Goal: Transaction & Acquisition: Purchase product/service

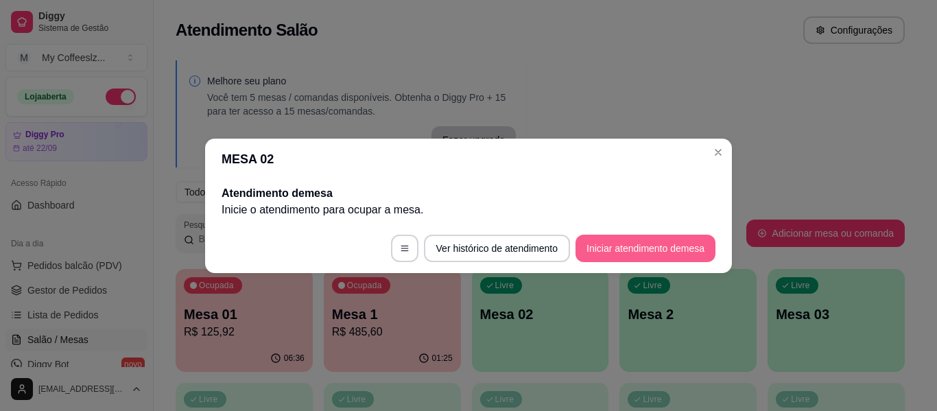
click at [598, 252] on button "Iniciar atendimento de mesa" at bounding box center [645, 248] width 140 height 27
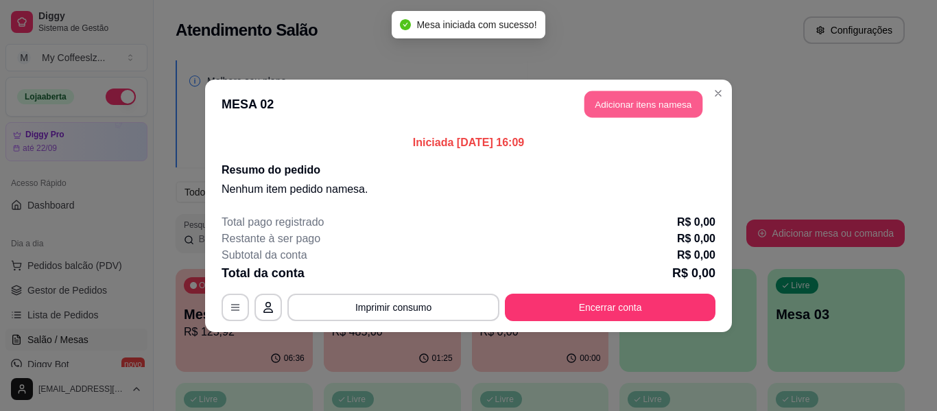
click at [588, 111] on button "Adicionar itens na mesa" at bounding box center [643, 104] width 118 height 27
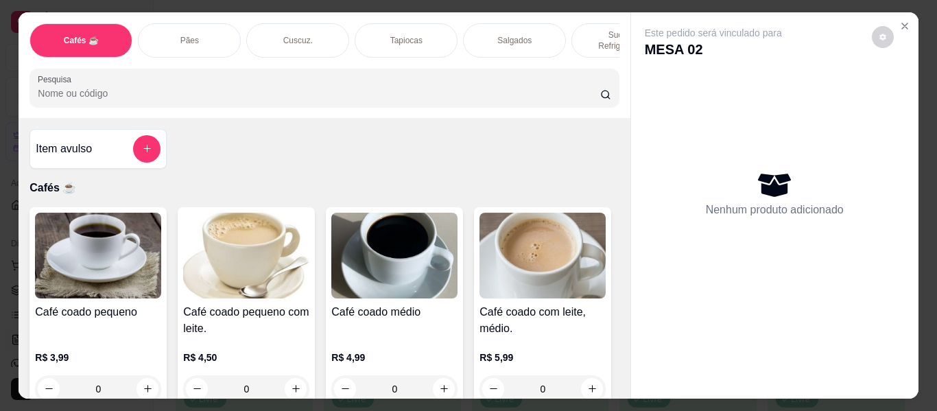
click at [588, 31] on p "Sucos e Refrigerantes" at bounding box center [623, 40] width 80 height 22
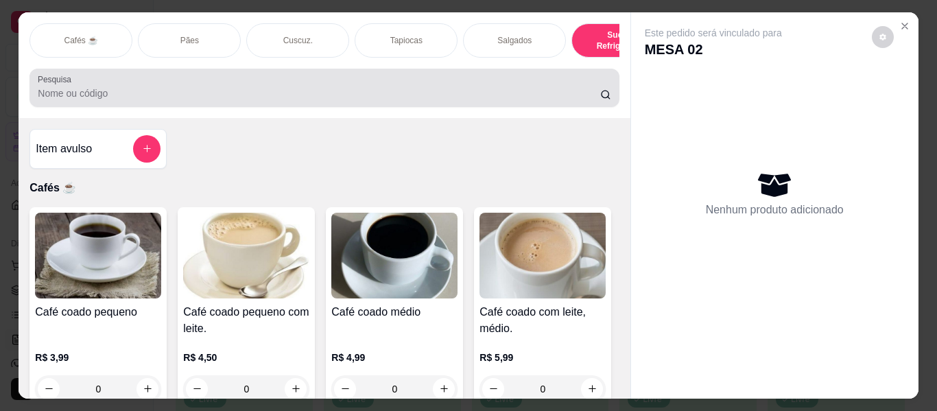
scroll to position [37, 0]
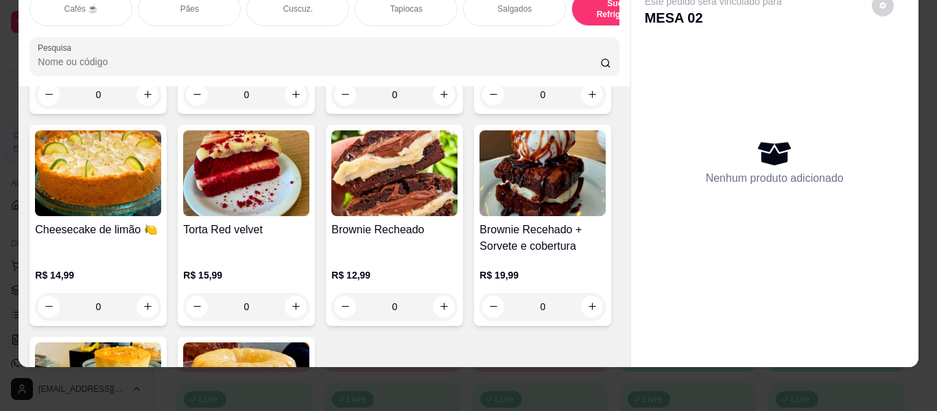
type input "1"
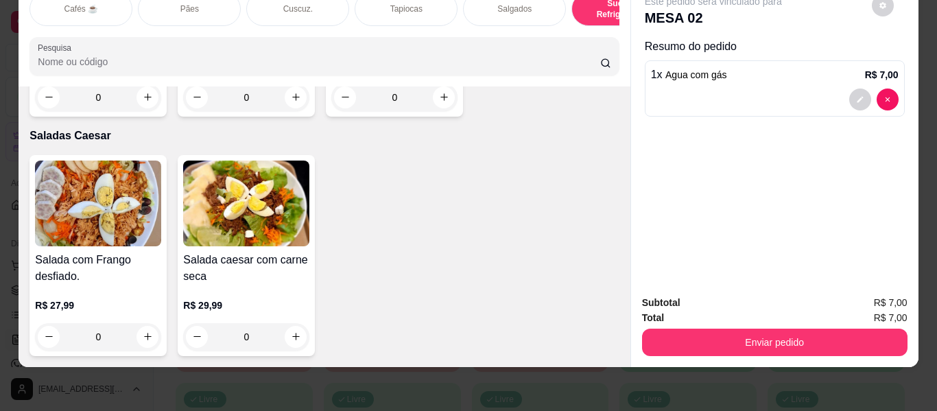
scroll to position [8181, 0]
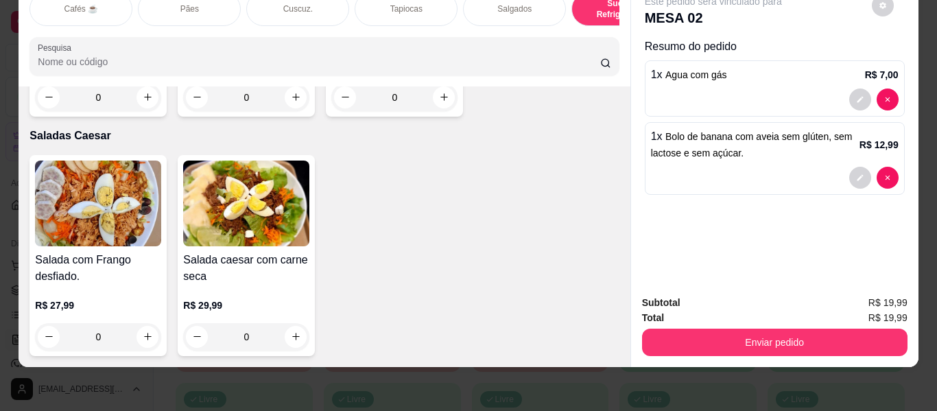
type input "2"
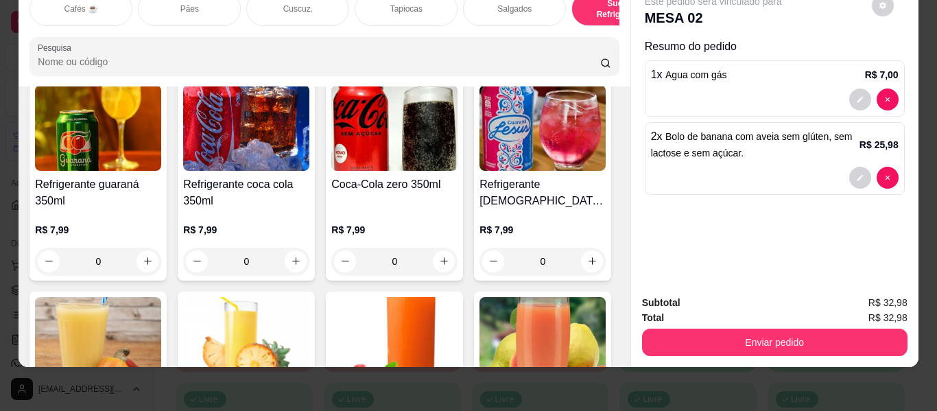
scroll to position [4982, 0]
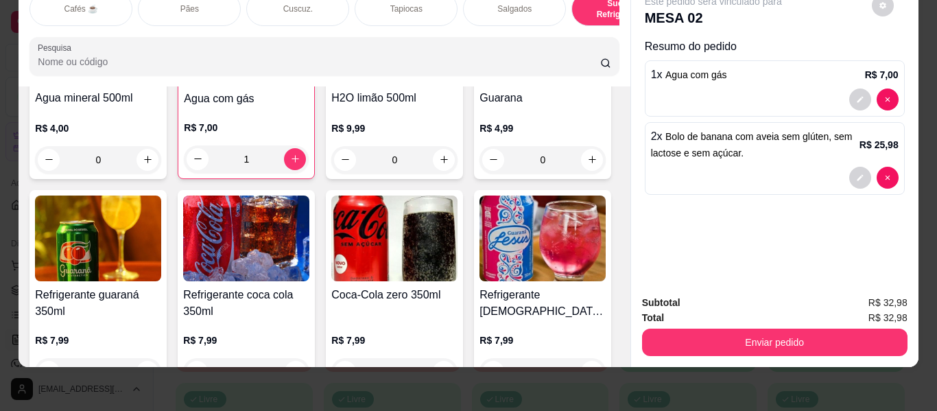
click at [213, 2] on div "Pães" at bounding box center [189, 9] width 103 height 34
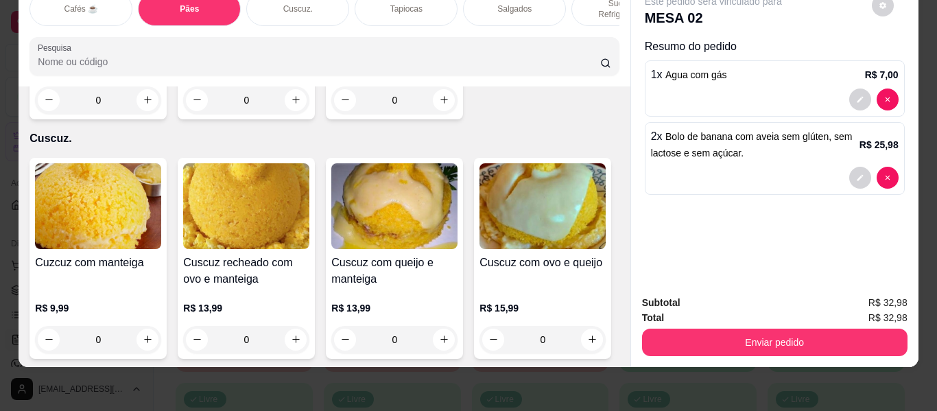
type input "1"
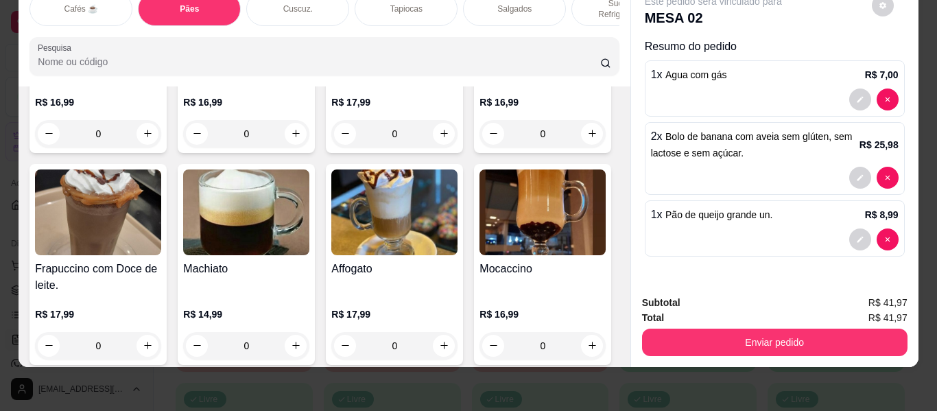
scroll to position [1519, 0]
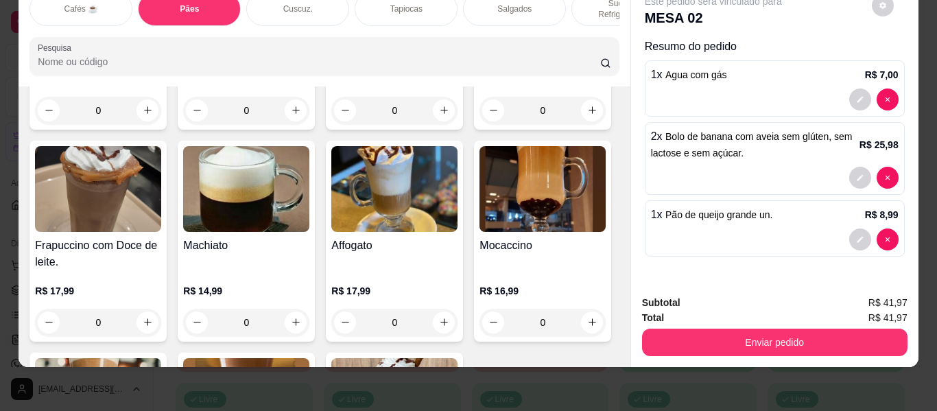
type input "1"
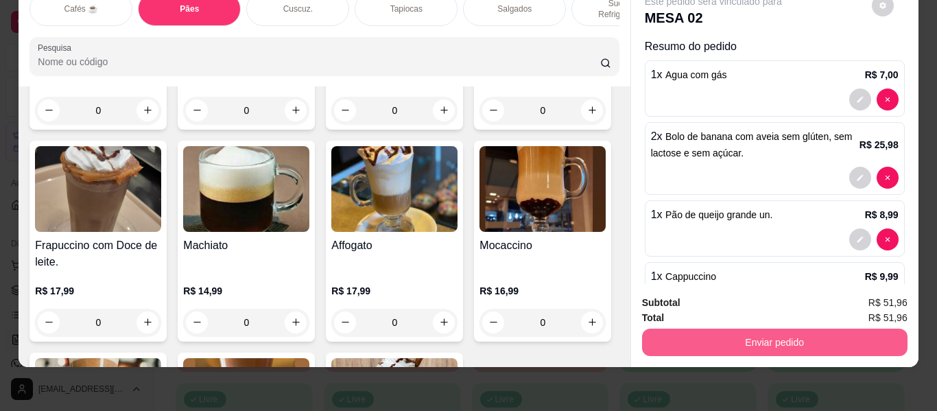
click at [726, 329] on button "Enviar pedido" at bounding box center [774, 342] width 265 height 27
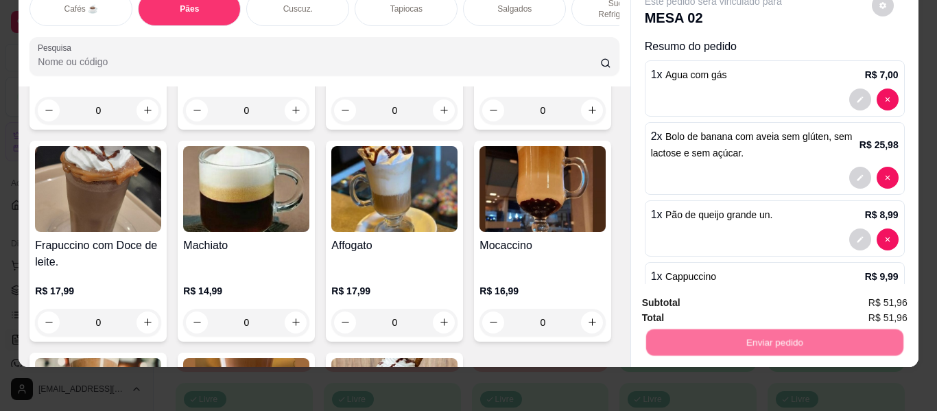
click at [737, 298] on button "Não registrar e enviar pedido" at bounding box center [729, 303] width 143 height 26
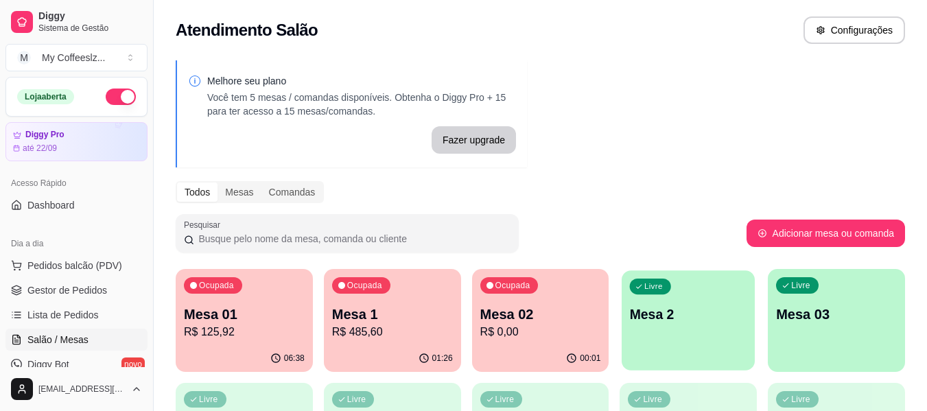
click at [737, 298] on div "Livre Mesa 2" at bounding box center [687, 312] width 133 height 84
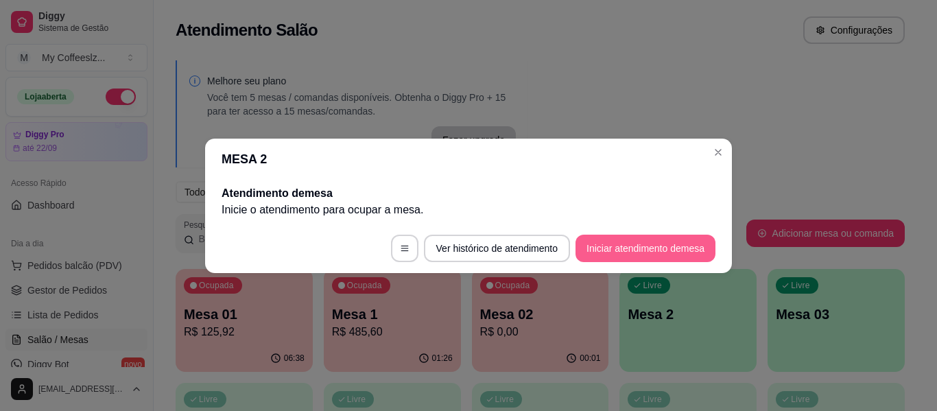
click at [632, 233] on footer "Ver histórico de atendimento Iniciar atendimento de mesa" at bounding box center [468, 248] width 527 height 49
click at [631, 237] on button "Iniciar atendimento de mesa" at bounding box center [645, 248] width 140 height 27
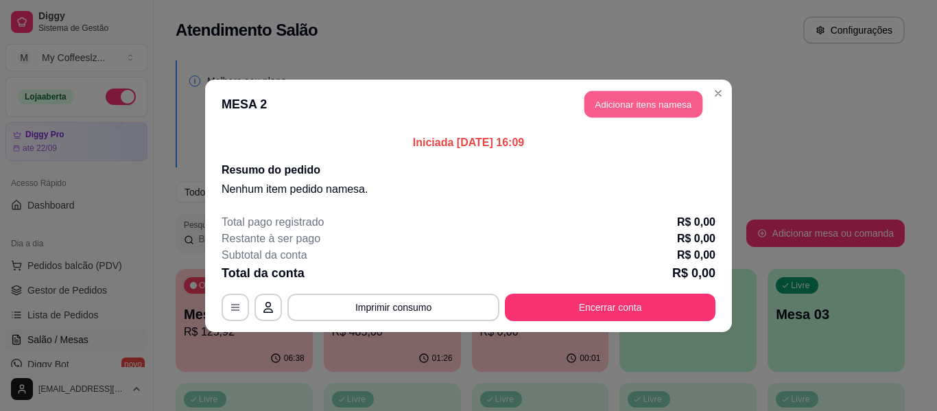
click at [617, 102] on button "Adicionar itens na mesa" at bounding box center [643, 104] width 118 height 27
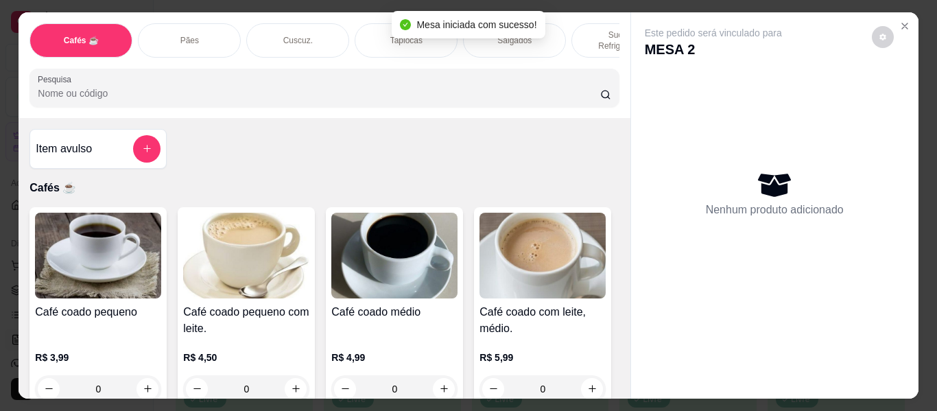
click at [213, 26] on div "Pães" at bounding box center [189, 40] width 103 height 34
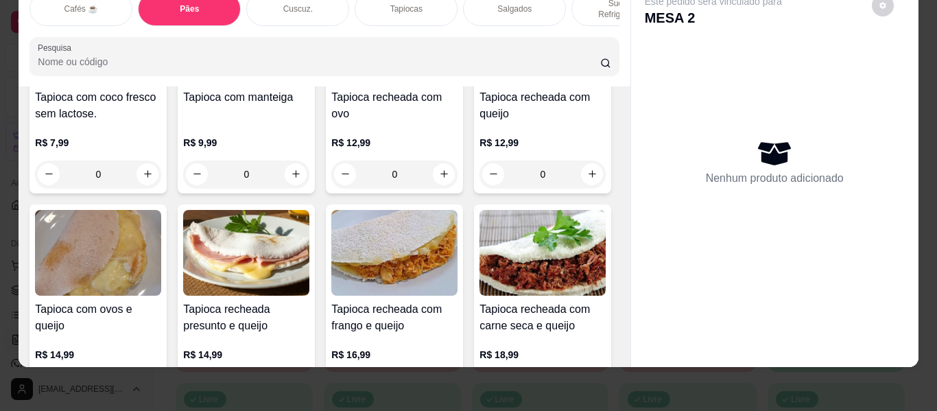
scroll to position [3233, 0]
type input "1"
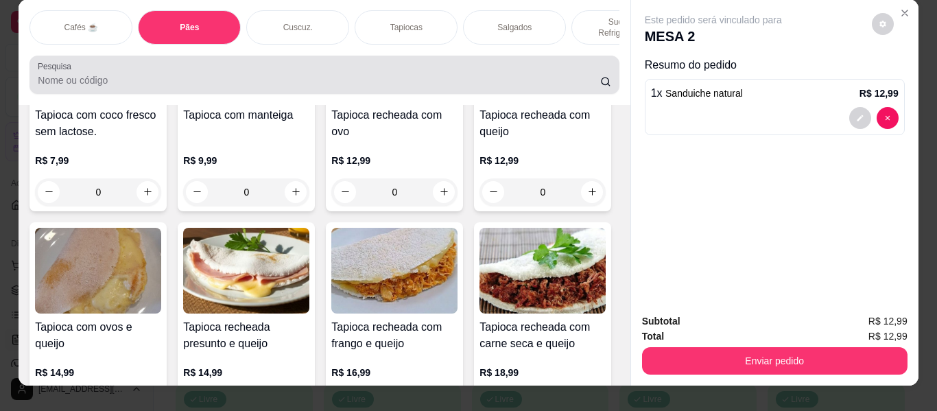
scroll to position [0, 0]
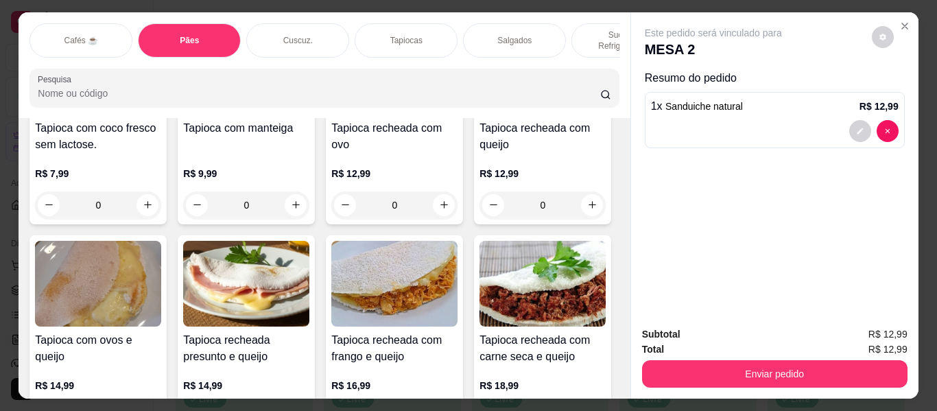
click at [576, 32] on div "Sucos e Refrigerantes" at bounding box center [622, 40] width 103 height 34
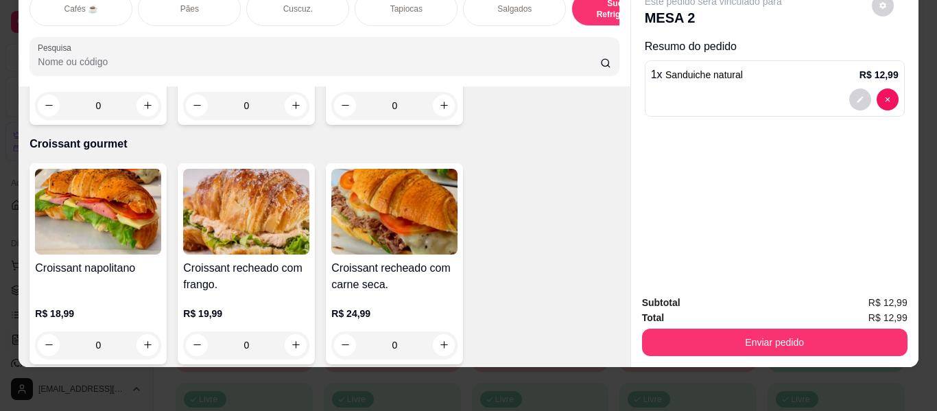
scroll to position [7426, 0]
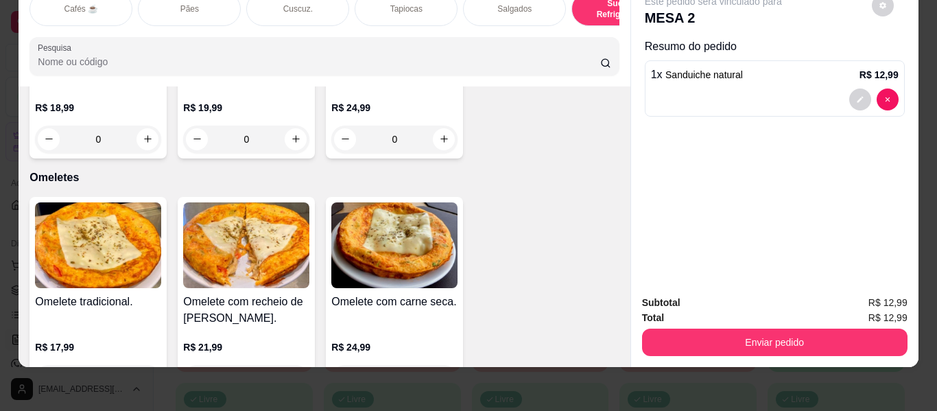
type input "2"
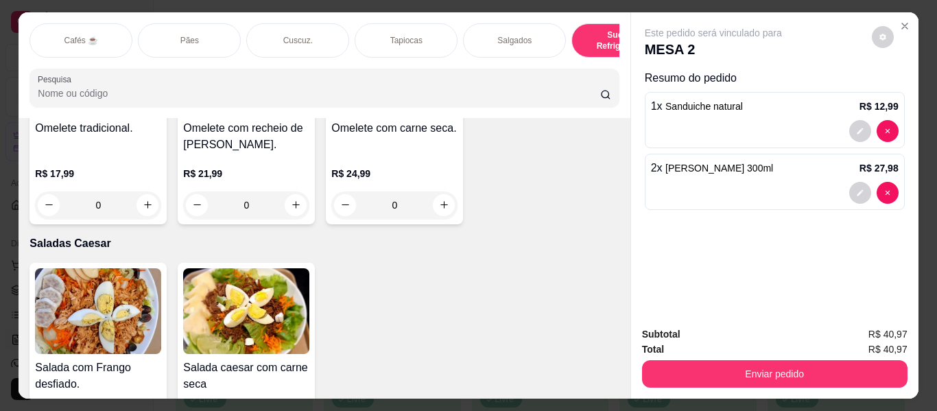
scroll to position [7632, 0]
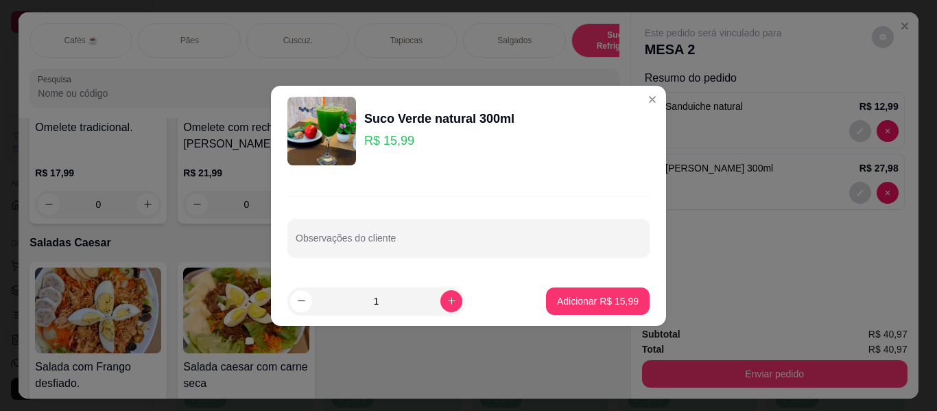
click at [546, 206] on div "Observações do cliente" at bounding box center [468, 226] width 395 height 100
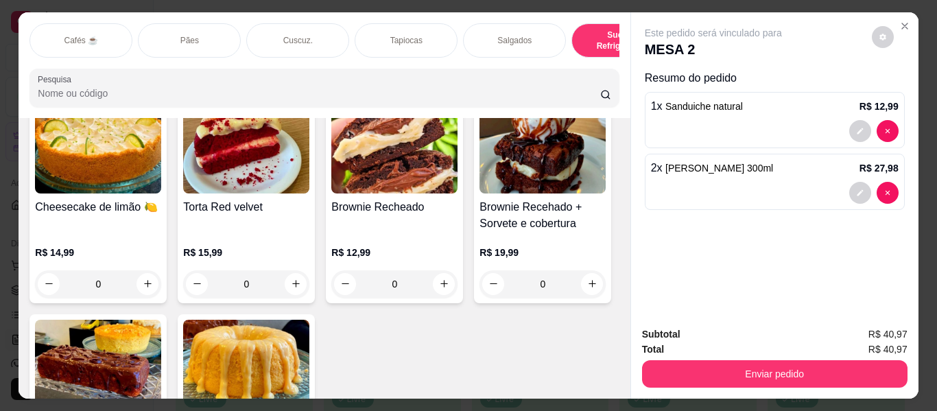
scroll to position [6398, 0]
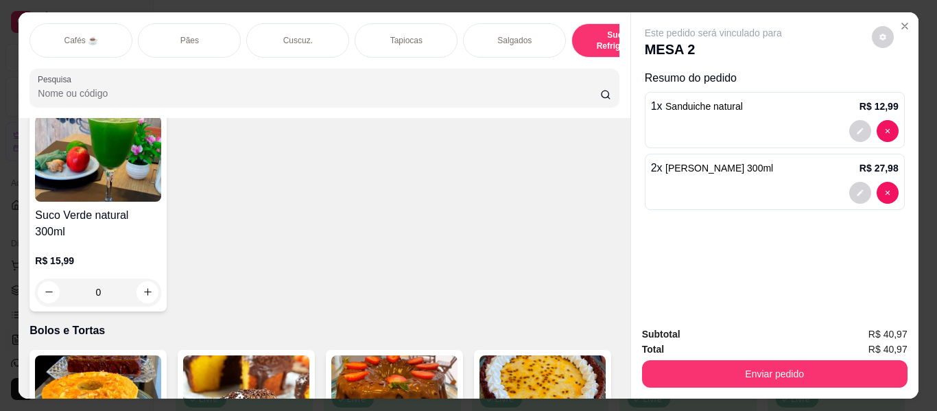
scroll to position [5917, 0]
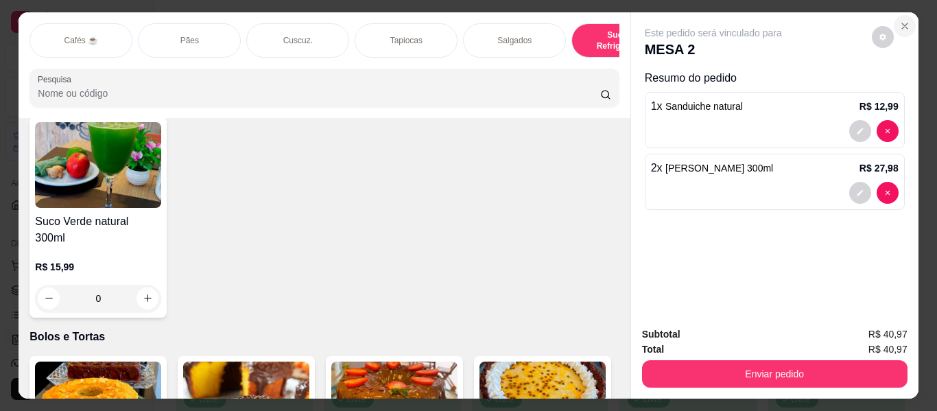
click at [899, 22] on icon "Close" at bounding box center [904, 26] width 11 height 11
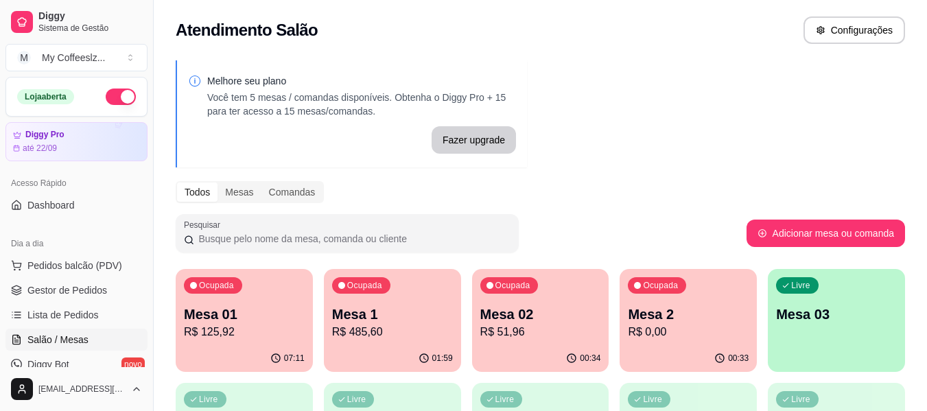
click at [652, 354] on div "00:33" at bounding box center [687, 358] width 137 height 27
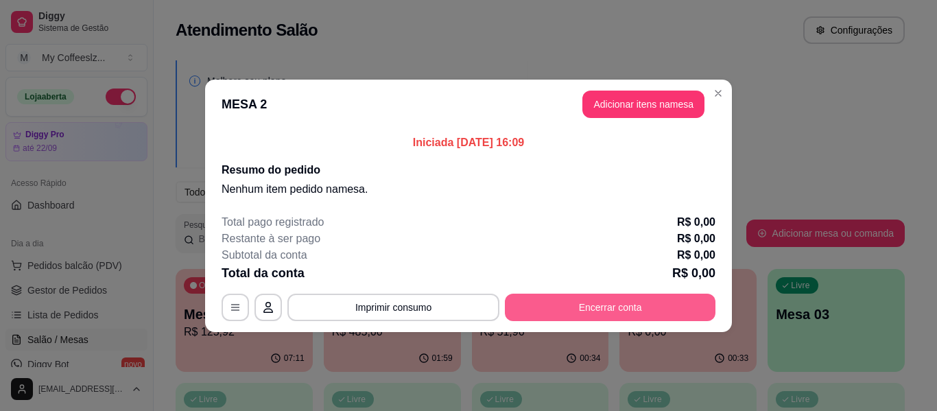
click at [622, 308] on button "Encerrar conta" at bounding box center [610, 307] width 211 height 27
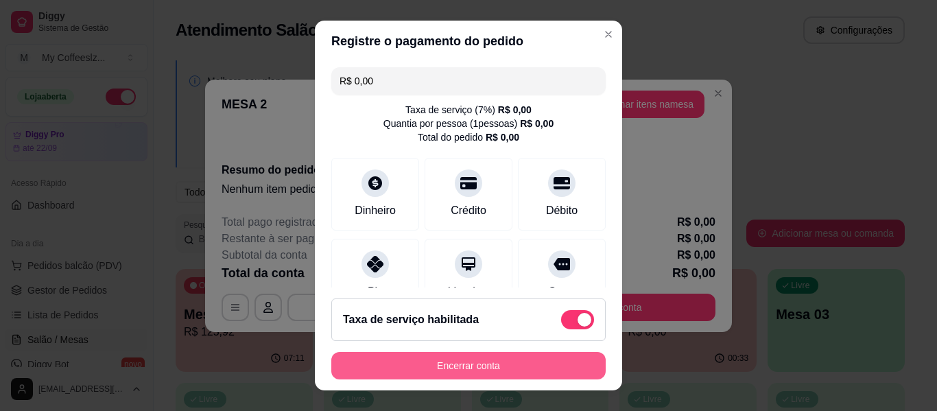
click at [488, 366] on button "Encerrar conta" at bounding box center [468, 365] width 274 height 27
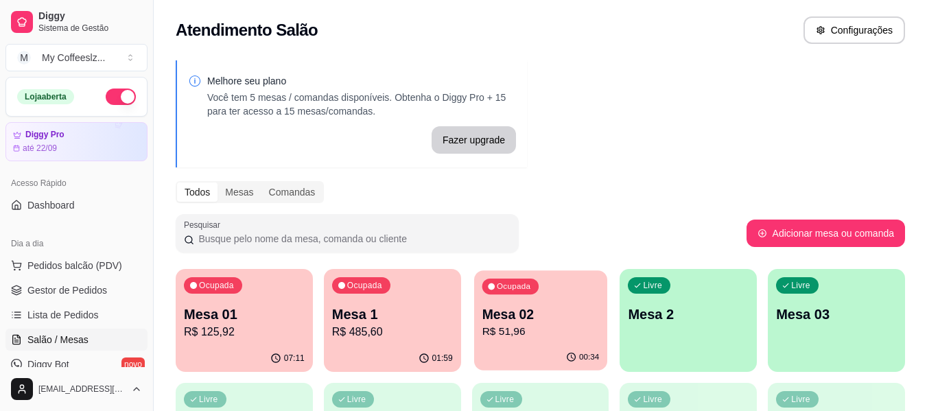
click at [512, 345] on div "00:34" at bounding box center [540, 357] width 133 height 26
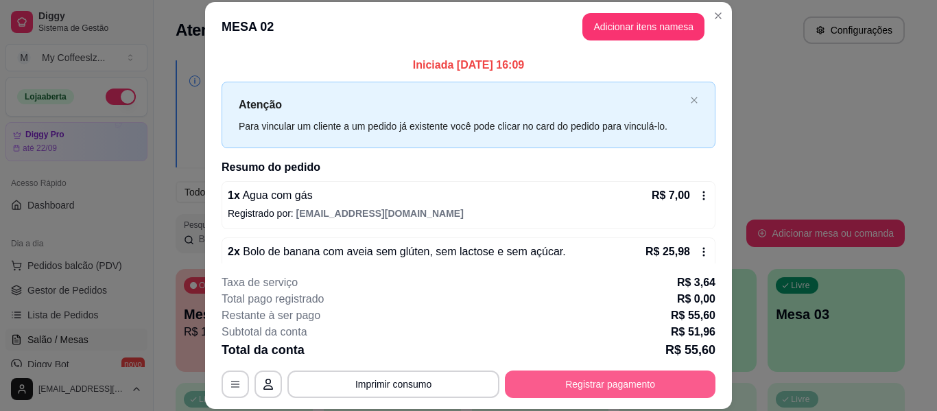
click at [538, 383] on button "Registrar pagamento" at bounding box center [610, 383] width 211 height 27
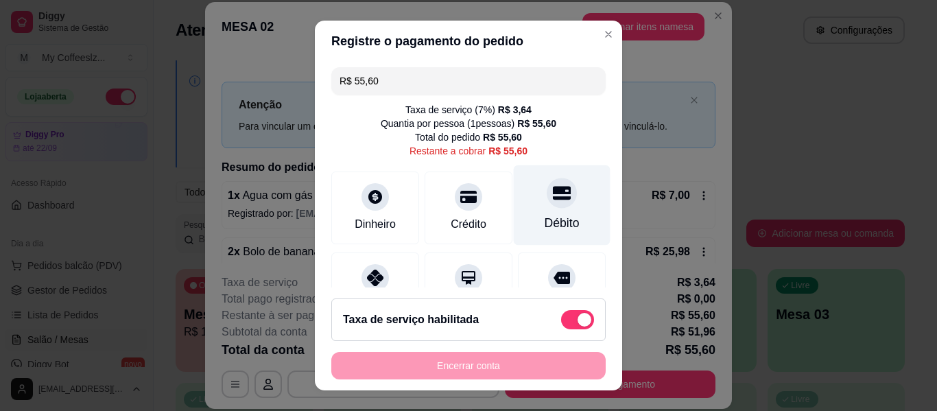
click at [545, 215] on div "Débito" at bounding box center [562, 223] width 35 height 18
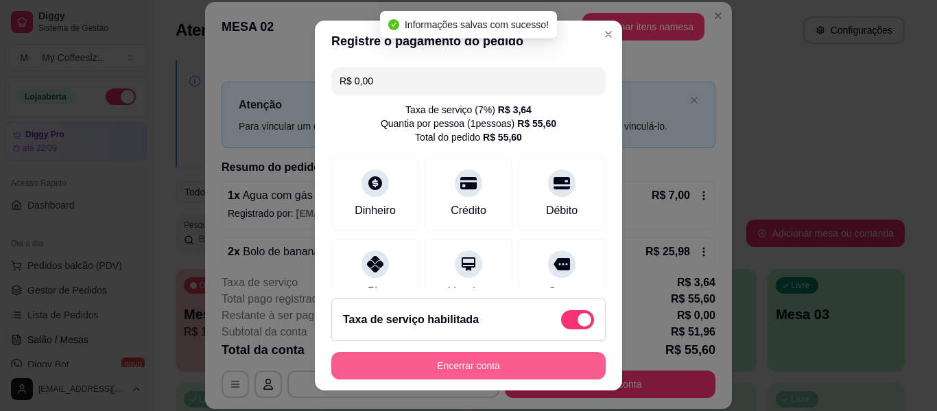
type input "R$ 0,00"
click at [411, 355] on button "Encerrar conta" at bounding box center [468, 366] width 266 height 27
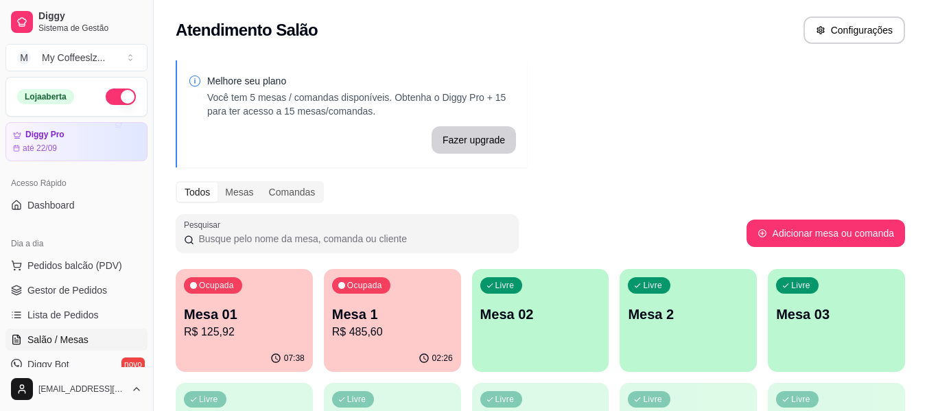
click at [506, 319] on p "Mesa 02" at bounding box center [540, 314] width 121 height 19
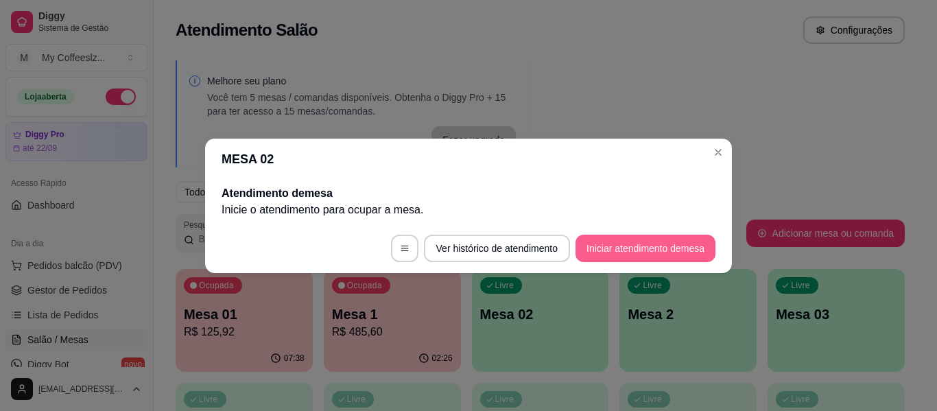
click at [613, 246] on button "Iniciar atendimento de mesa" at bounding box center [645, 248] width 140 height 27
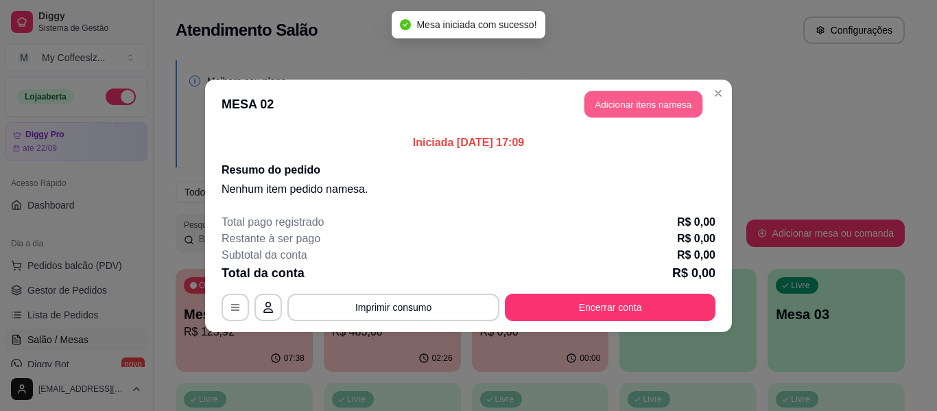
click at [615, 111] on button "Adicionar itens na mesa" at bounding box center [643, 104] width 118 height 27
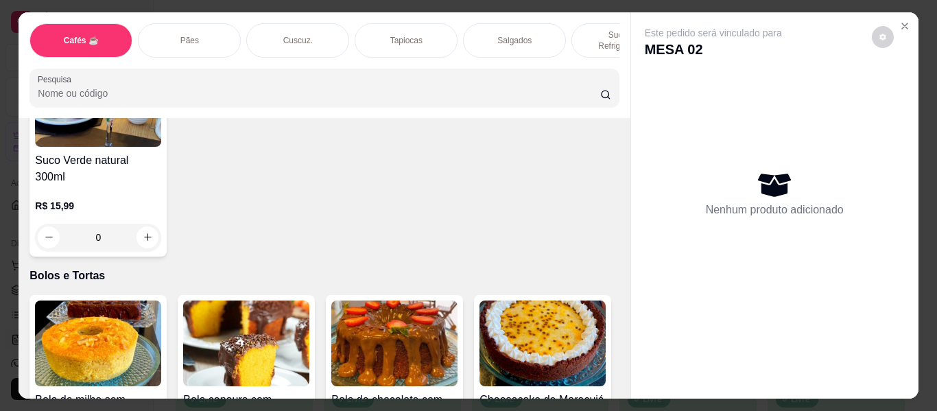
scroll to position [6105, 0]
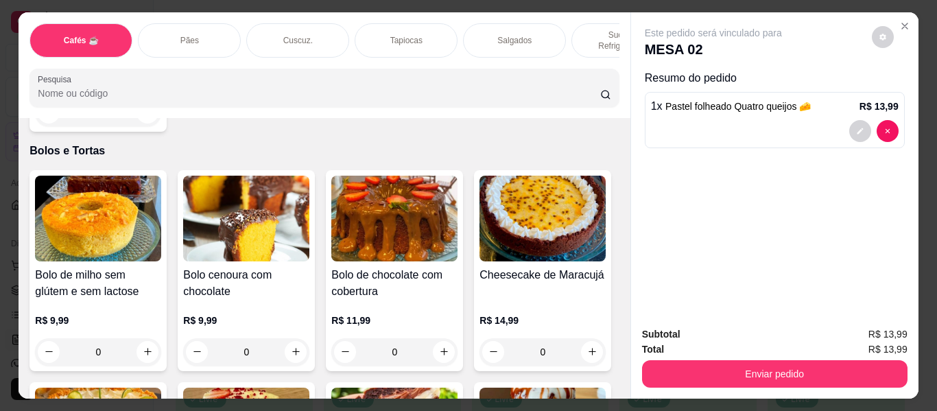
type input "1"
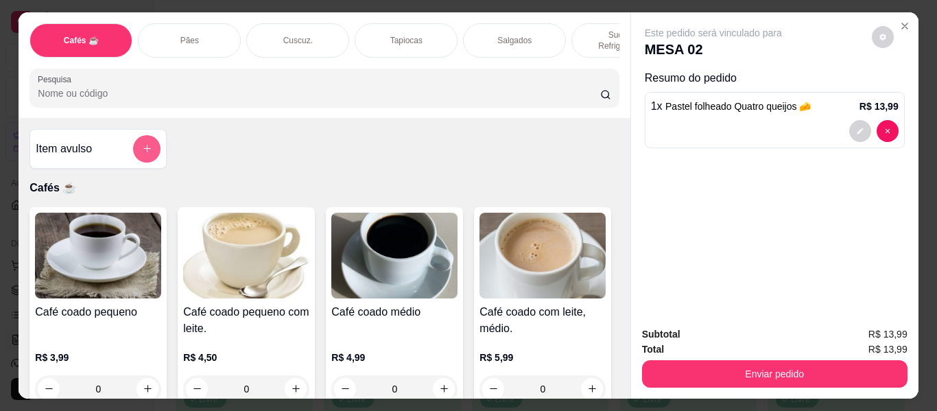
click at [137, 135] on button "add-separate-item" at bounding box center [146, 148] width 27 height 27
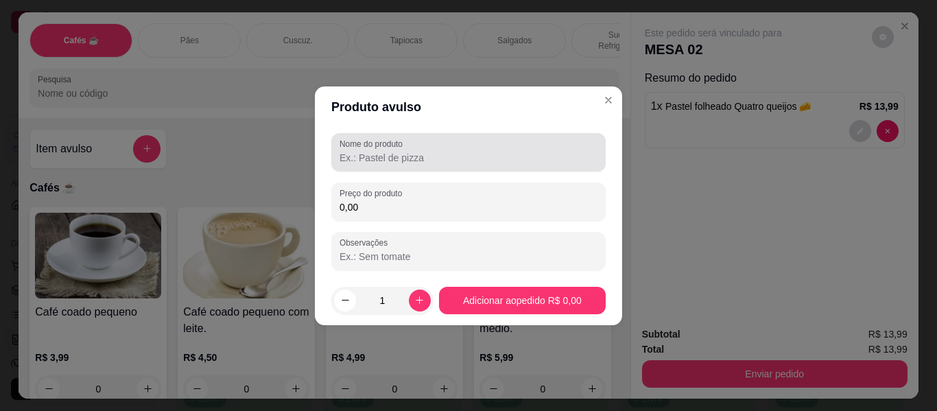
click at [337, 154] on div "Nome do produto" at bounding box center [468, 152] width 274 height 38
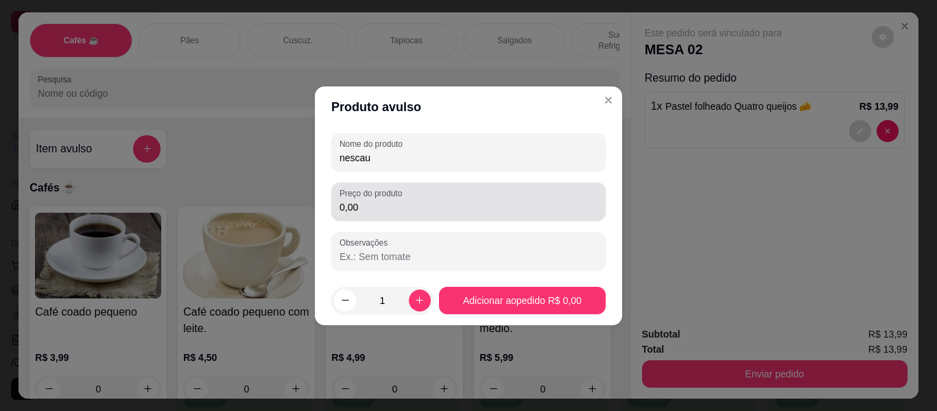
type input "nescau"
click at [399, 193] on label "Preço do produto" at bounding box center [373, 193] width 67 height 12
click at [399, 200] on input "0,00" at bounding box center [469, 207] width 258 height 14
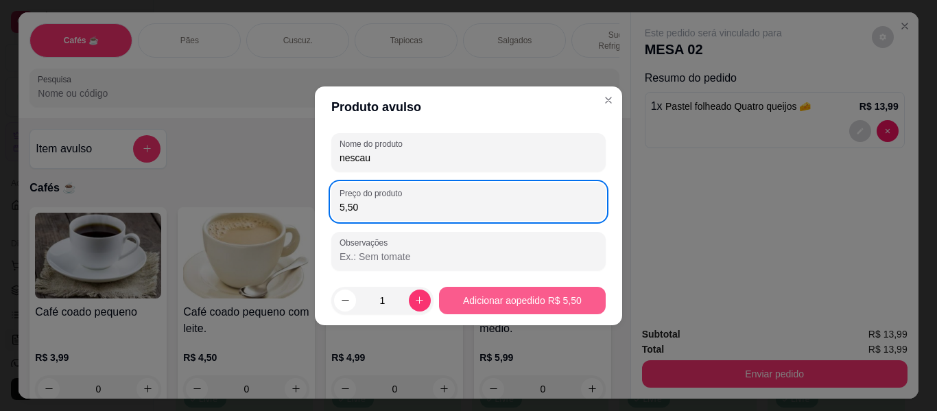
type input "5,50"
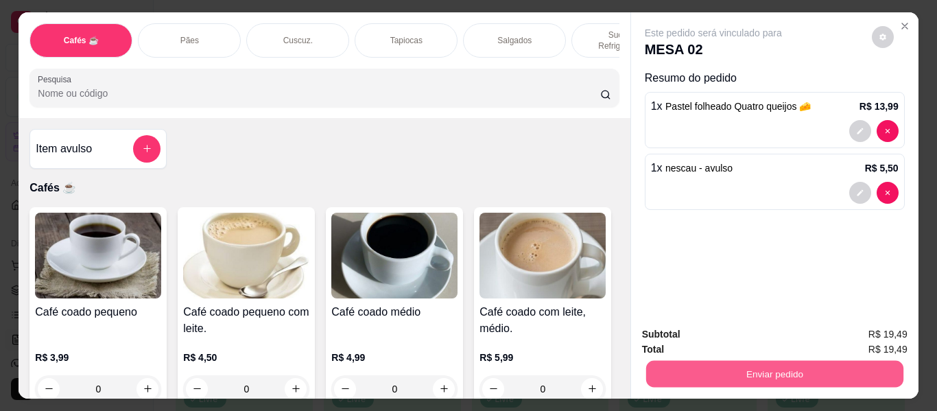
click at [746, 364] on button "Enviar pedido" at bounding box center [773, 374] width 257 height 27
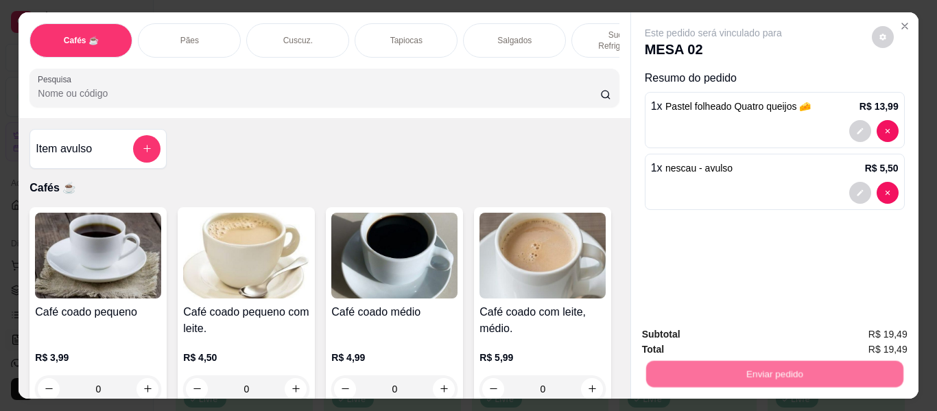
click at [753, 330] on button "Não registrar e enviar pedido" at bounding box center [729, 335] width 143 height 26
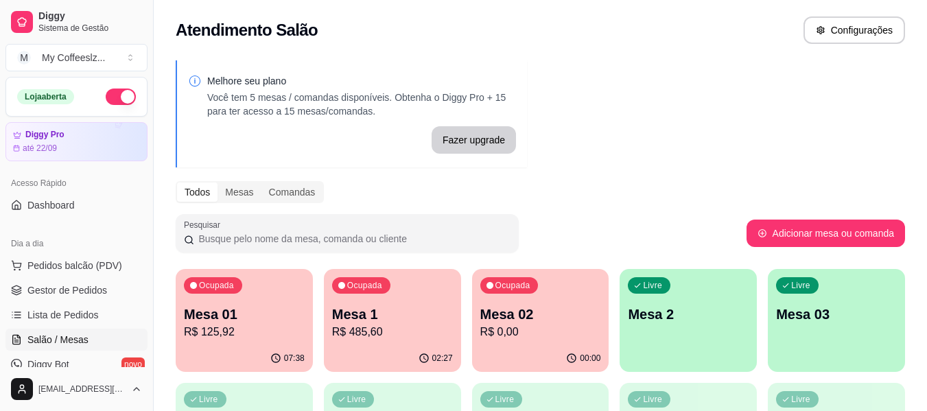
click at [681, 325] on div "Livre Mesa 2" at bounding box center [687, 312] width 137 height 86
click at [535, 298] on div "Ocupada Mesa 02 R$ 19,49" at bounding box center [540, 307] width 137 height 76
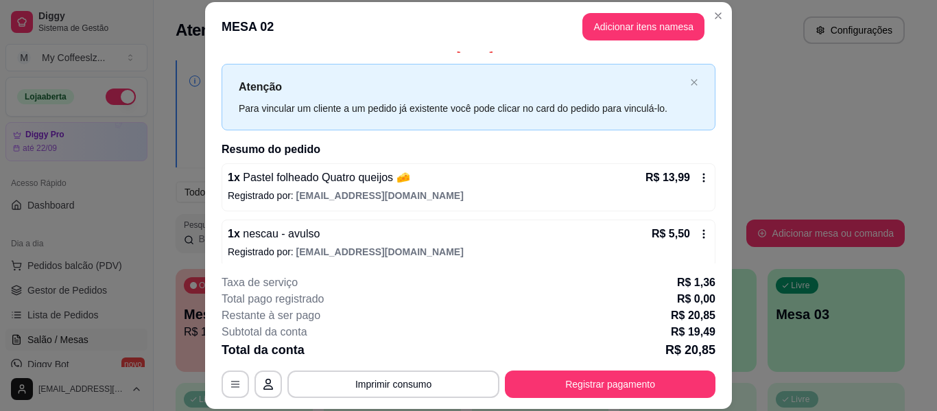
scroll to position [27, 0]
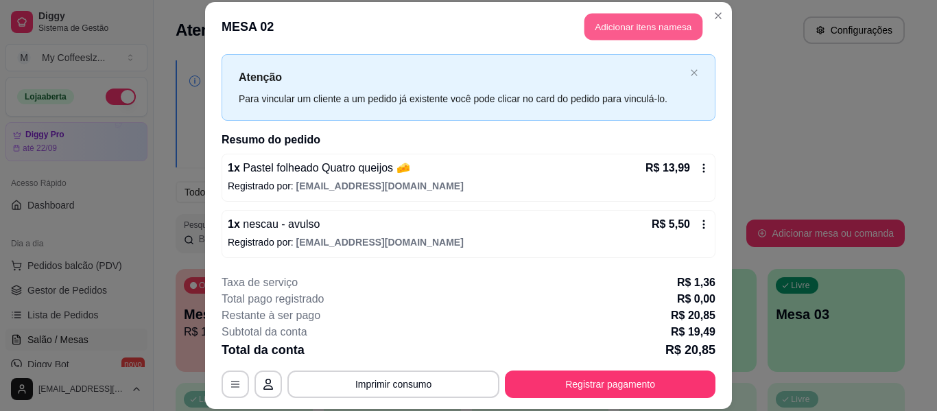
click at [604, 28] on button "Adicionar itens na mesa" at bounding box center [643, 27] width 118 height 27
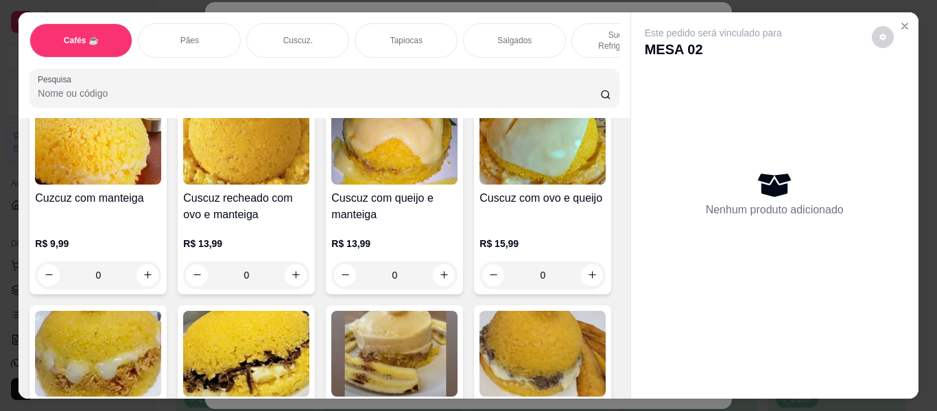
scroll to position [2744, 0]
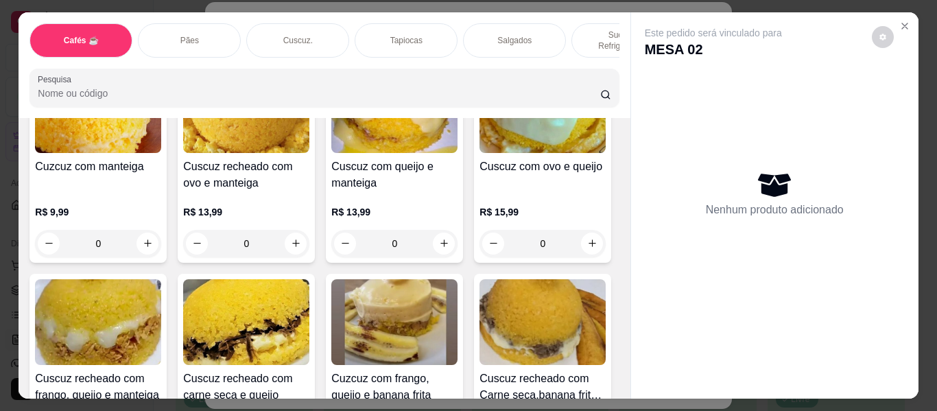
type input "1"
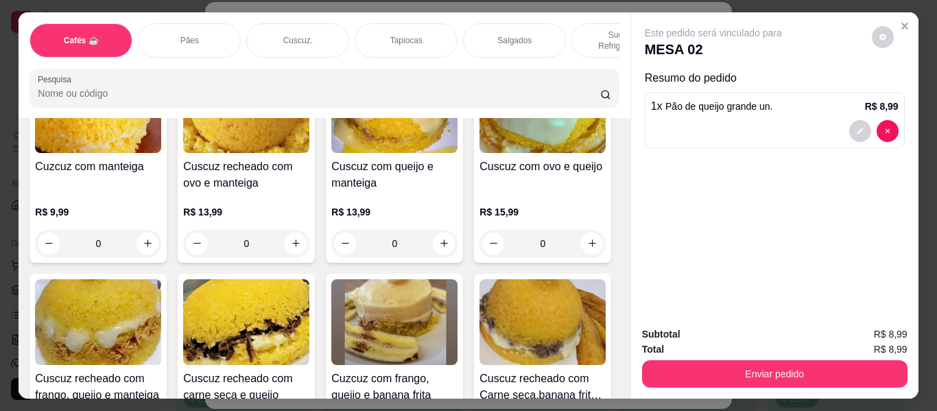
click at [523, 35] on p "Salgados" at bounding box center [514, 40] width 34 height 11
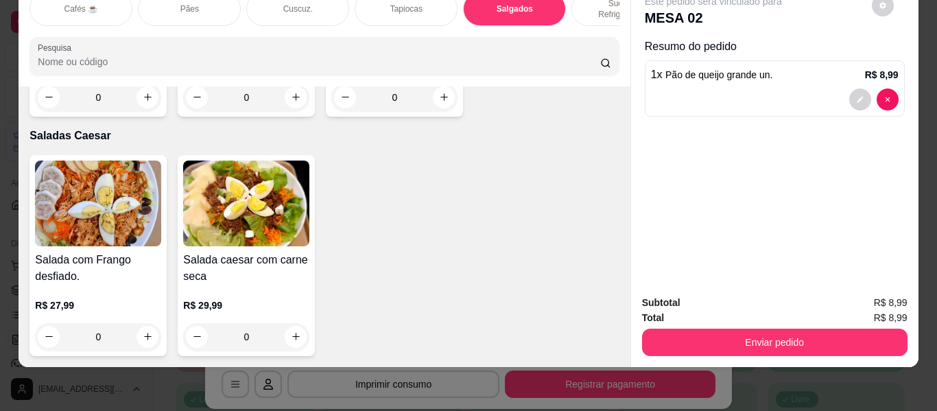
scroll to position [8066, 0]
type input "1"
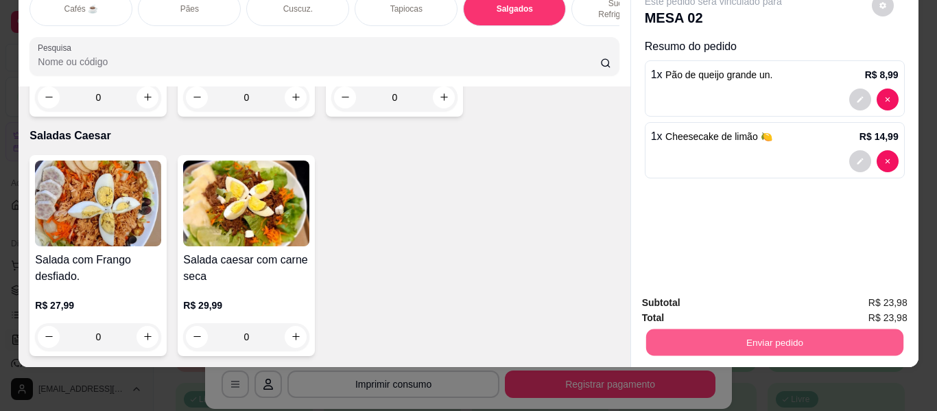
click at [741, 331] on button "Enviar pedido" at bounding box center [773, 342] width 257 height 27
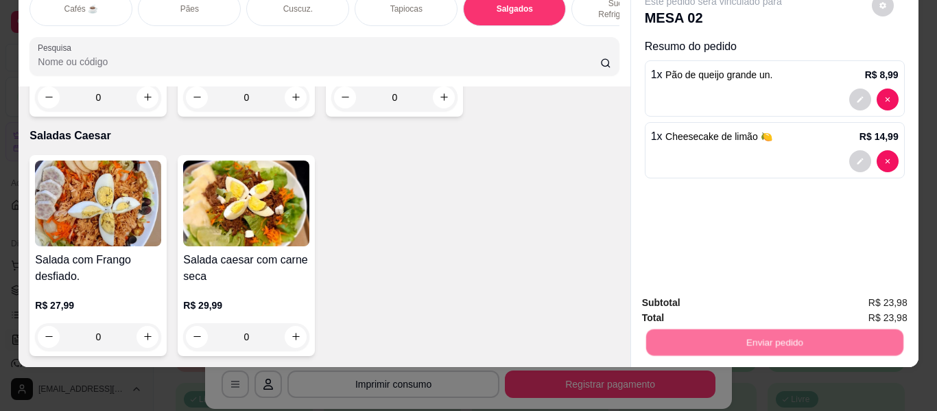
click at [733, 288] on button "Não registrar e enviar pedido" at bounding box center [729, 297] width 139 height 25
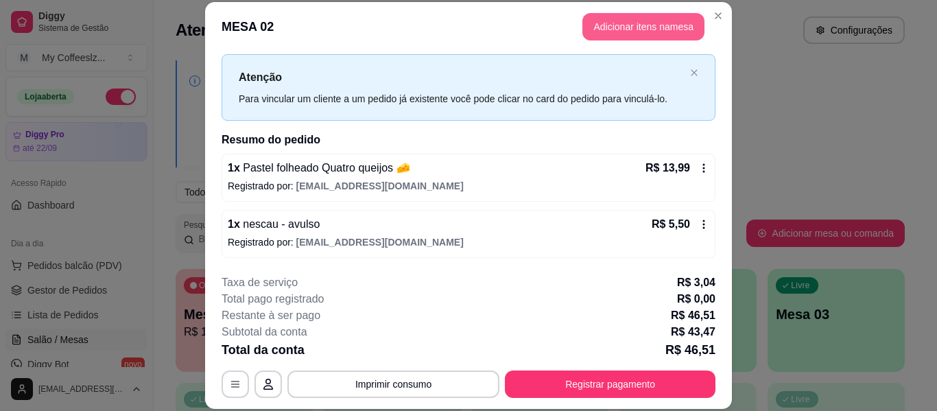
click at [610, 22] on button "Adicionar itens na mesa" at bounding box center [643, 26] width 122 height 27
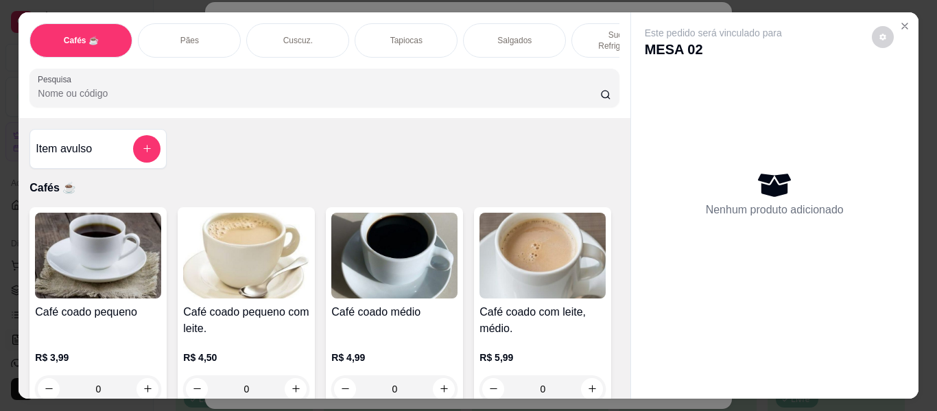
click at [591, 29] on p "Sucos e Refrigerantes" at bounding box center [623, 40] width 80 height 22
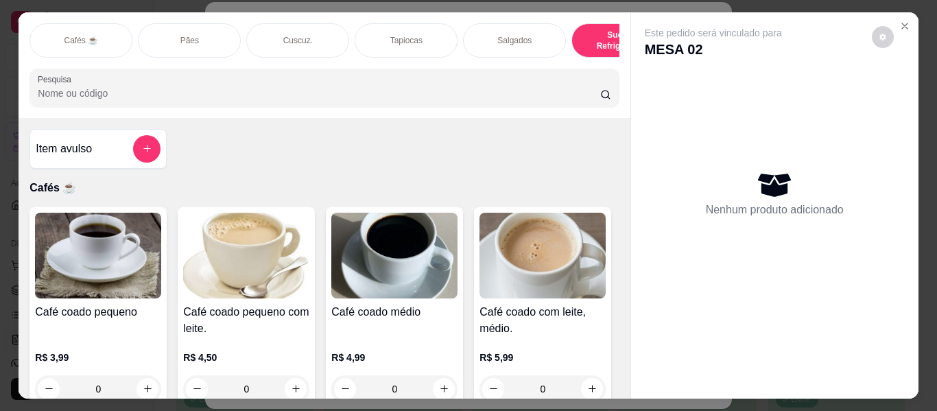
scroll to position [37, 0]
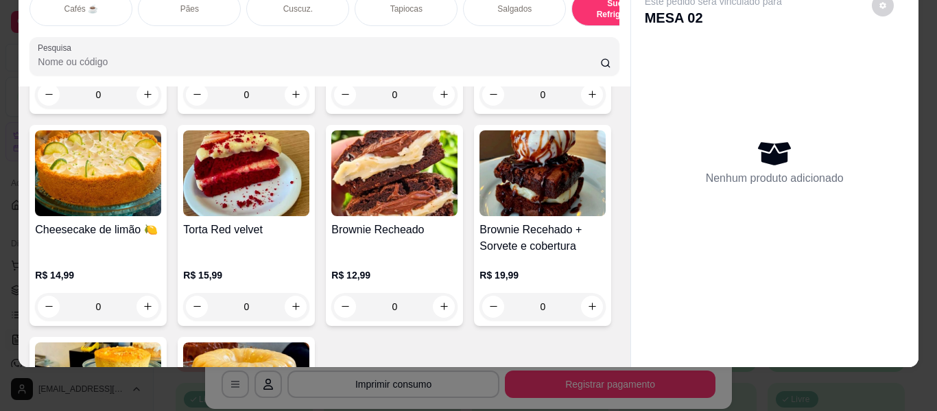
type input "1"
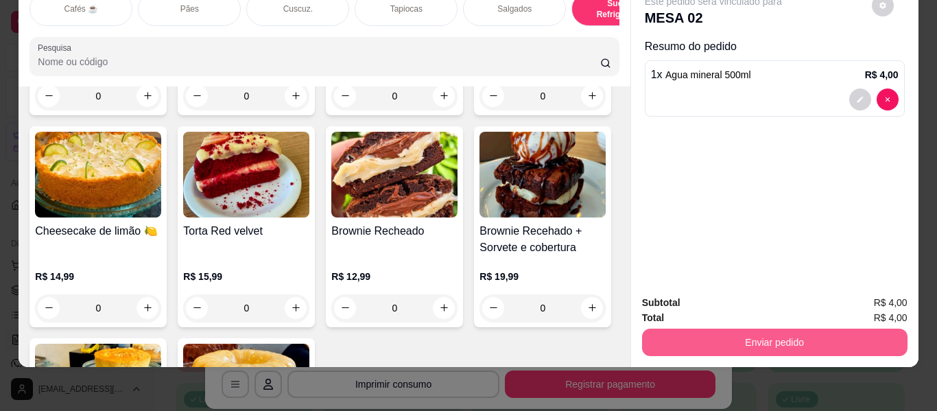
click at [683, 329] on button "Enviar pedido" at bounding box center [774, 342] width 265 height 27
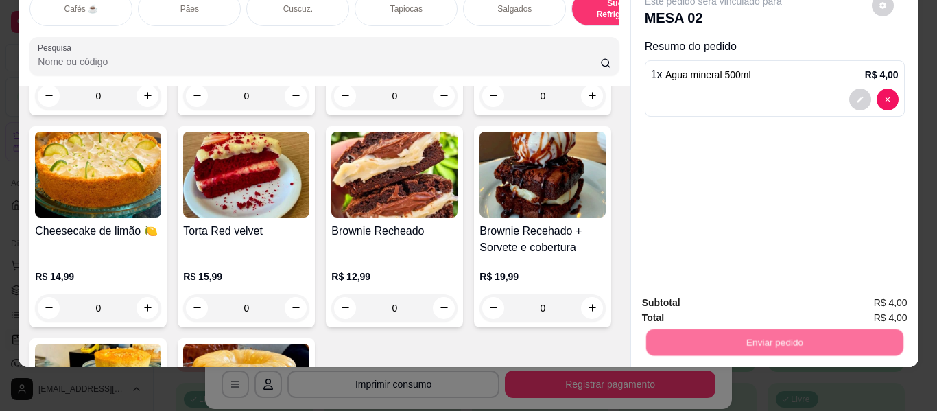
click at [672, 300] on button "Não registrar e enviar pedido" at bounding box center [727, 296] width 149 height 27
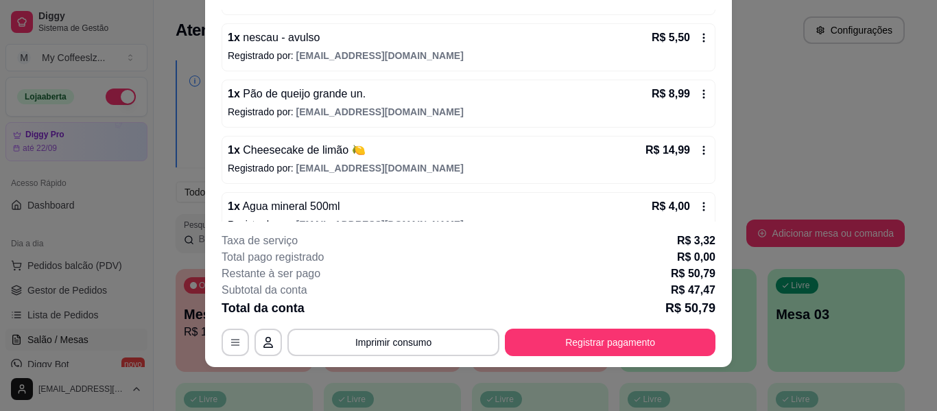
scroll to position [196, 0]
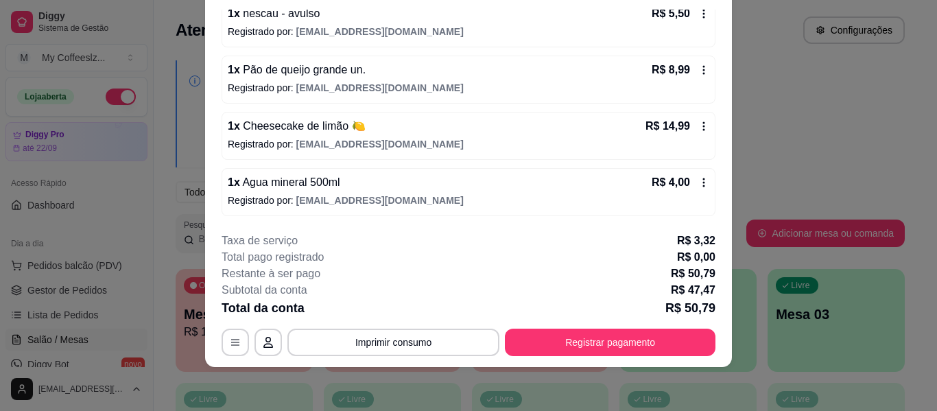
click at [514, 133] on div "1 x Cheesecake de limão 🍋 R$ 14,99" at bounding box center [469, 126] width 482 height 16
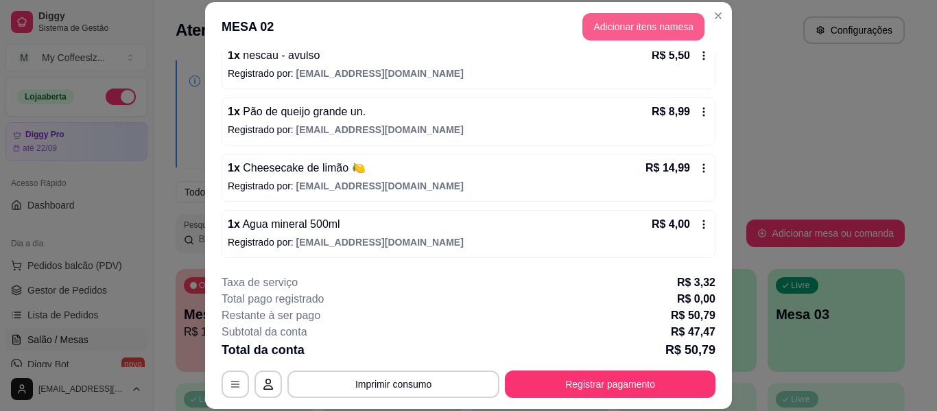
click at [639, 23] on button "Adicionar itens na mesa" at bounding box center [643, 26] width 122 height 27
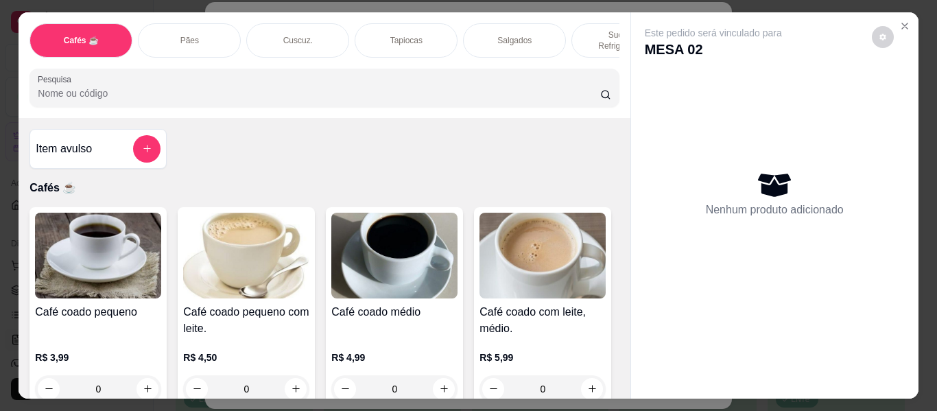
click at [523, 23] on div "Salgados" at bounding box center [514, 40] width 103 height 34
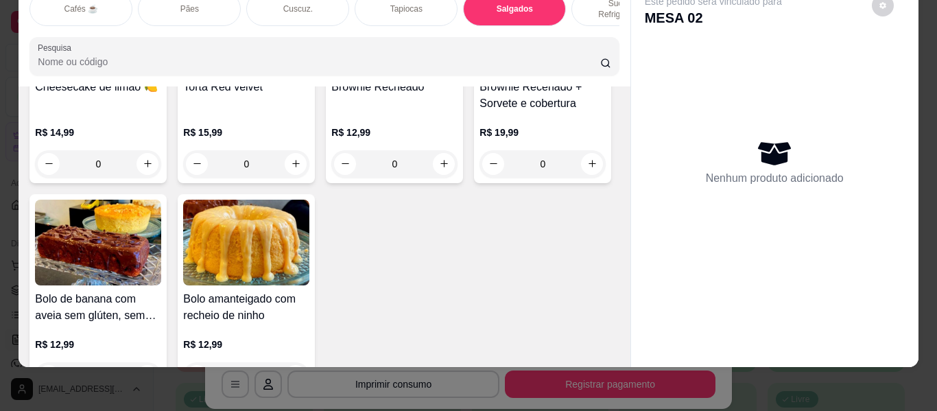
scroll to position [6489, 0]
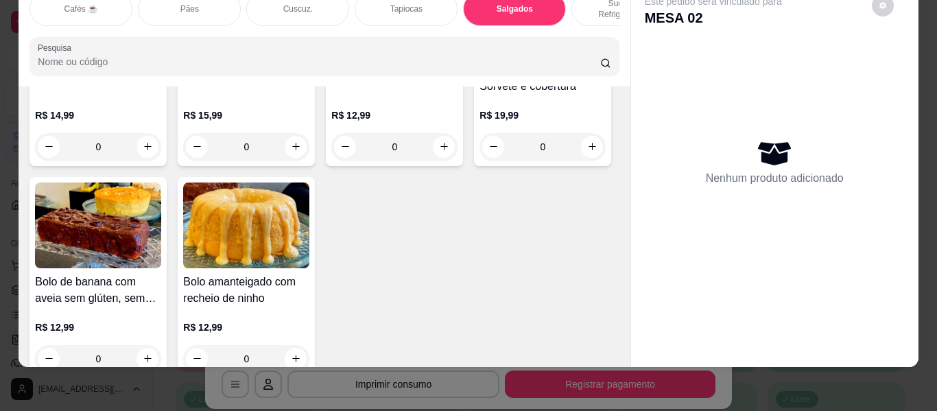
type input "1"
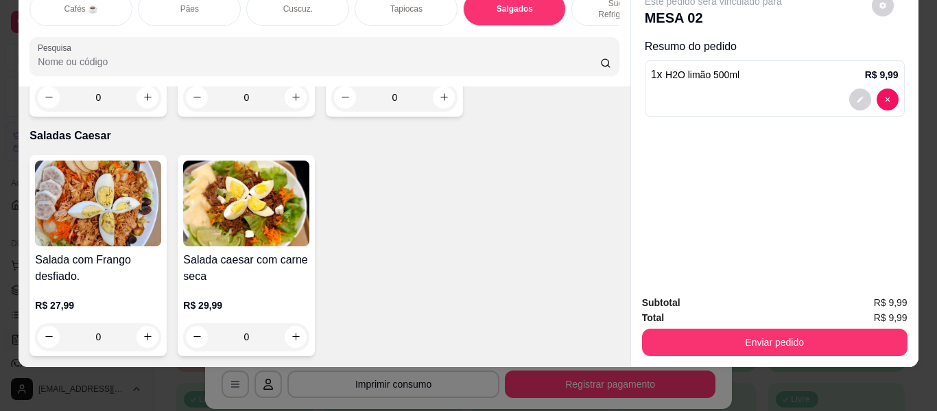
scroll to position [7862, 0]
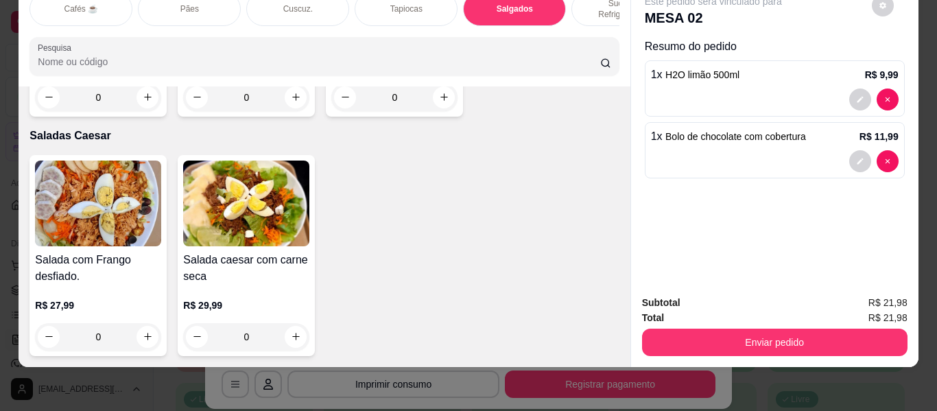
type input "1"
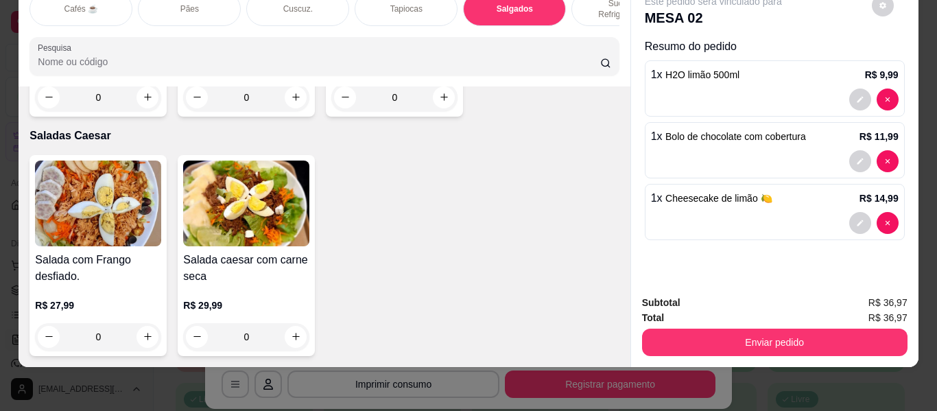
type input "1"
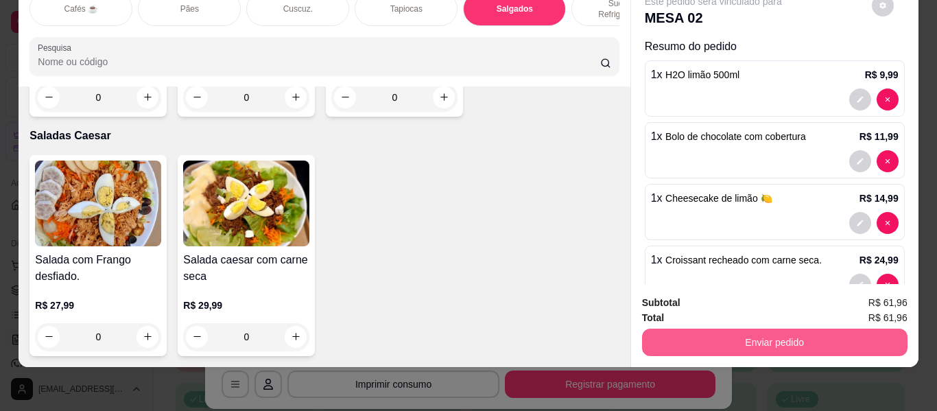
click at [731, 335] on button "Enviar pedido" at bounding box center [774, 342] width 265 height 27
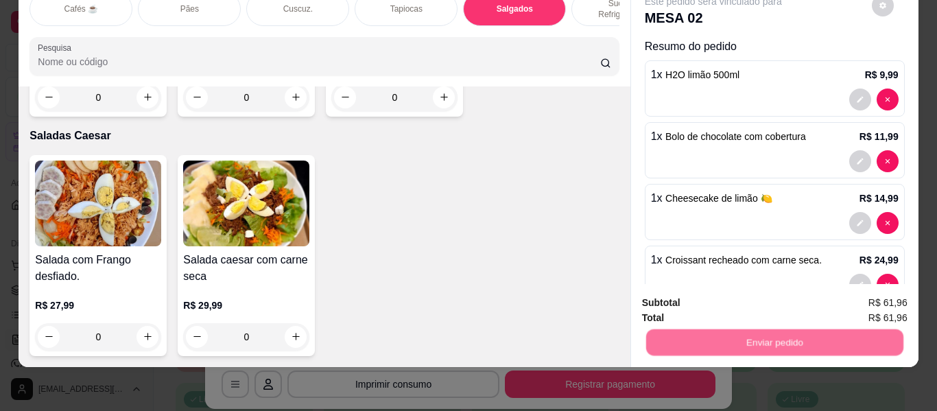
click at [742, 296] on button "Não registrar e enviar pedido" at bounding box center [729, 297] width 139 height 25
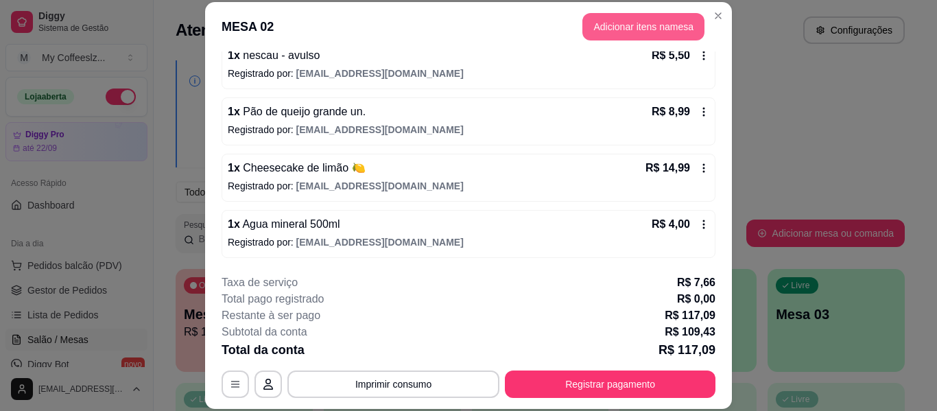
click at [617, 24] on button "Adicionar itens na mesa" at bounding box center [643, 26] width 122 height 27
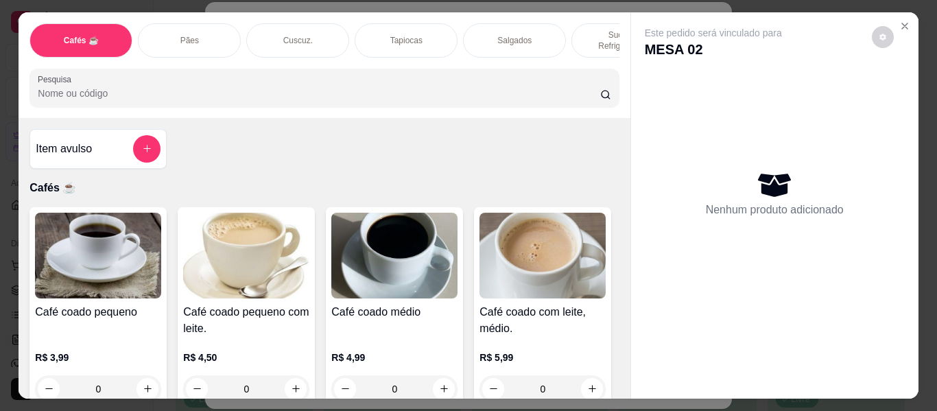
click at [587, 29] on p "Sucos e Refrigerantes" at bounding box center [623, 40] width 80 height 22
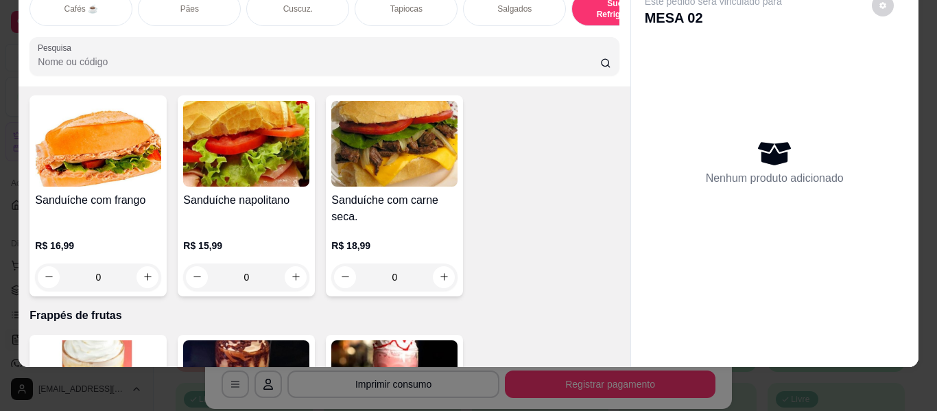
scroll to position [6946, 0]
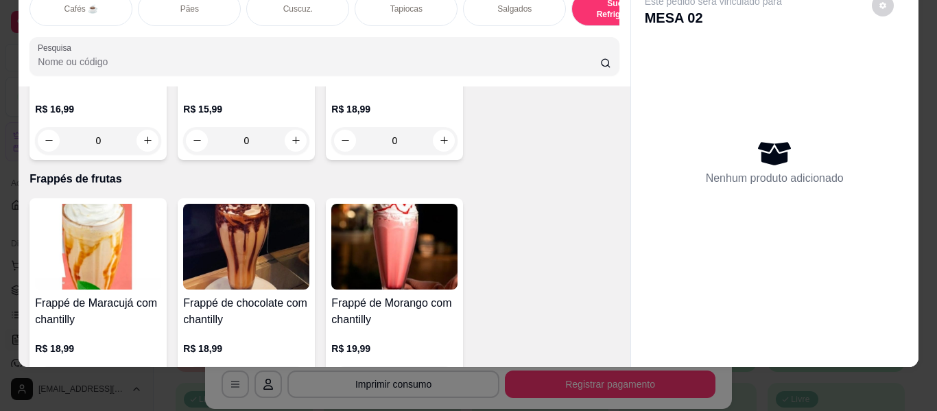
type input "1"
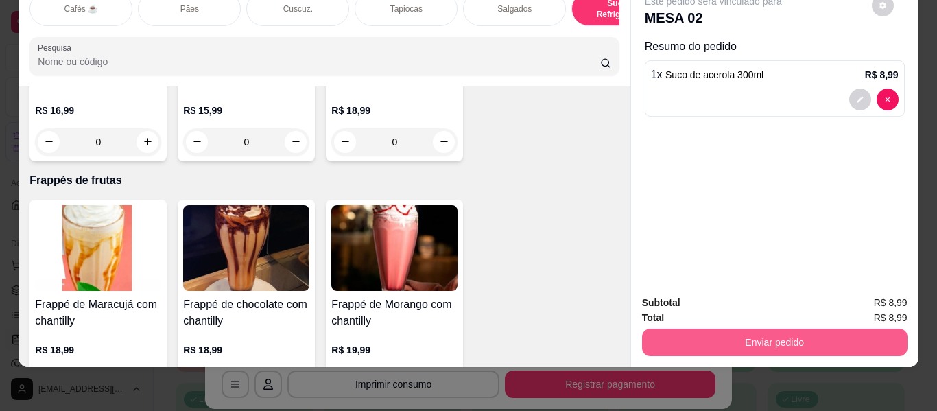
click at [720, 329] on button "Enviar pedido" at bounding box center [774, 342] width 265 height 27
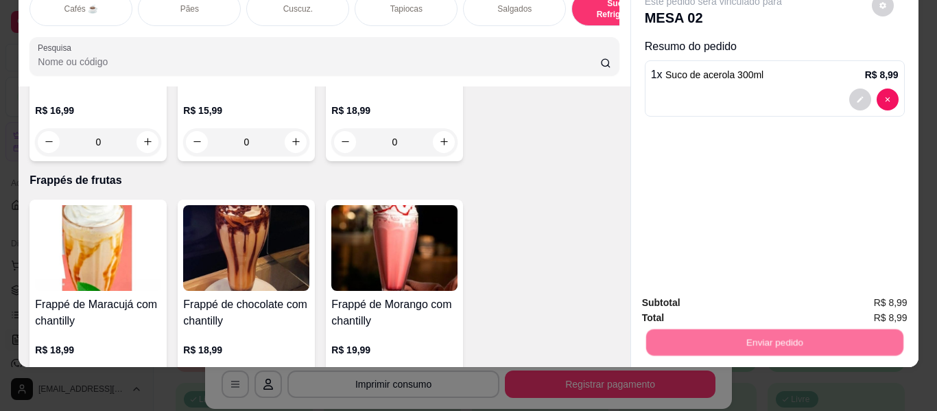
click at [717, 293] on button "Não registrar e enviar pedido" at bounding box center [729, 298] width 143 height 26
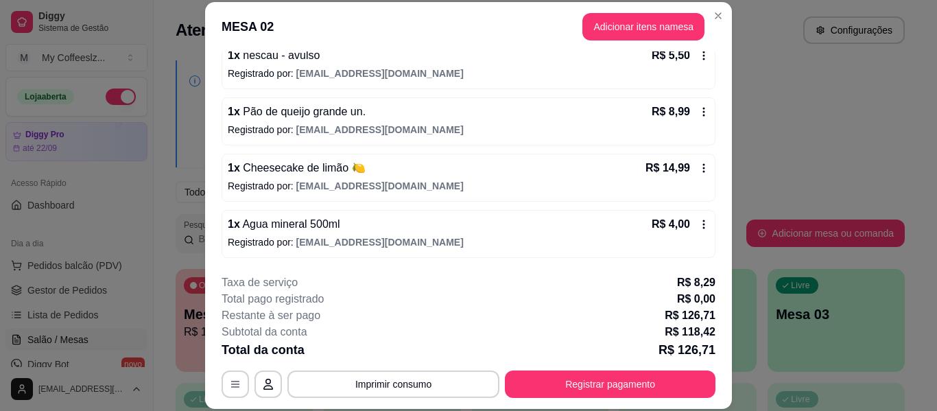
click at [715, 293] on footer "**********" at bounding box center [468, 335] width 527 height 145
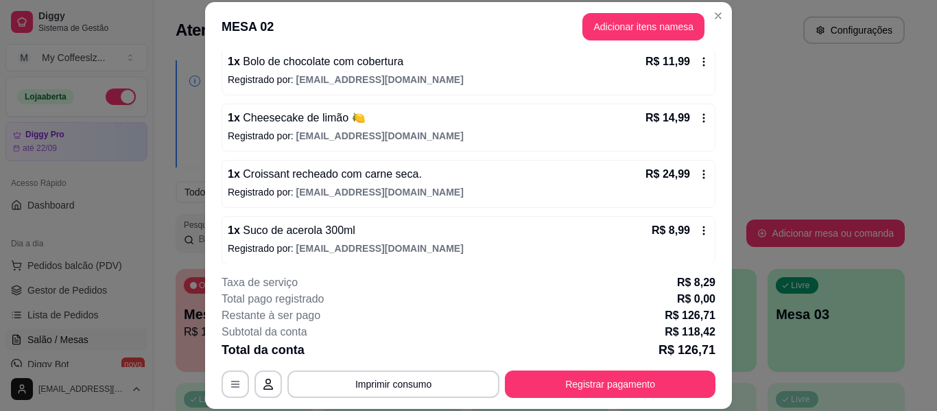
scroll to position [477, 0]
